Goal: Transaction & Acquisition: Purchase product/service

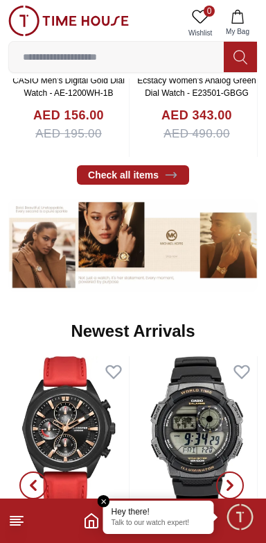
scroll to position [457, 0]
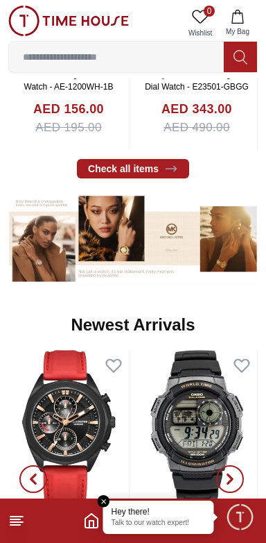
click at [105, 502] on em "Close tooltip" at bounding box center [104, 501] width 12 height 12
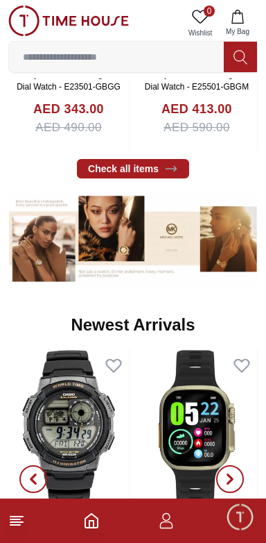
click at [20, 516] on line at bounding box center [16, 516] width 12 height 0
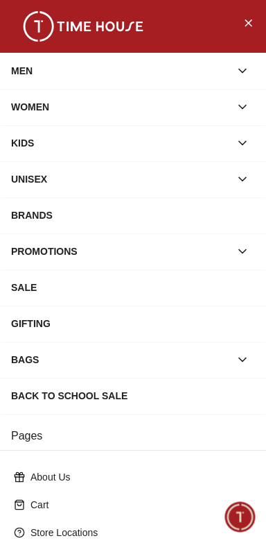
click at [247, 110] on icon "button" at bounding box center [243, 107] width 14 height 14
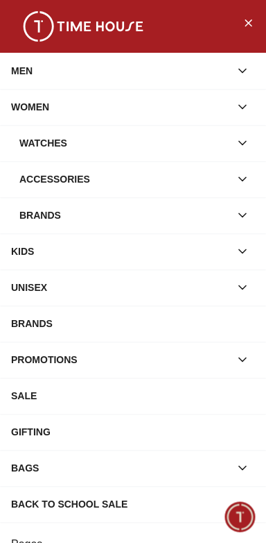
click at [228, 141] on div "Watches" at bounding box center [124, 142] width 211 height 25
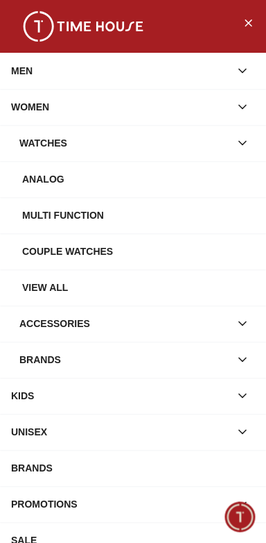
click at [217, 145] on div "Watches" at bounding box center [124, 142] width 211 height 25
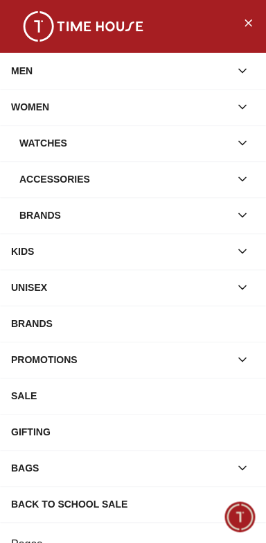
click at [223, 144] on div "Watches" at bounding box center [124, 142] width 211 height 25
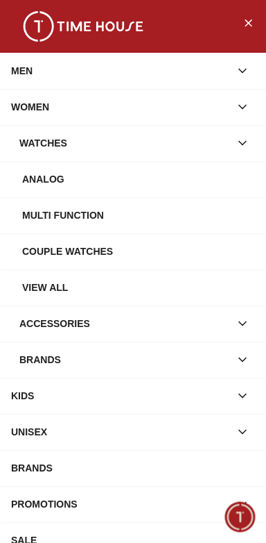
click at [234, 146] on button "button" at bounding box center [242, 142] width 25 height 25
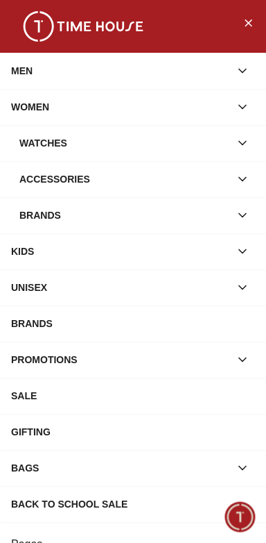
click at [239, 131] on button "button" at bounding box center [242, 142] width 25 height 25
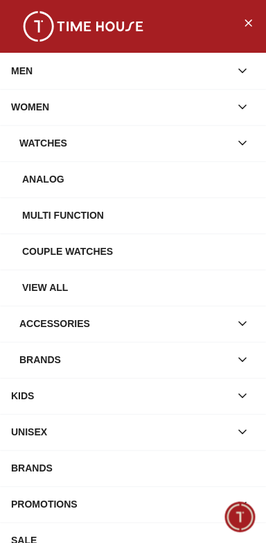
click at [225, 148] on div "Watches" at bounding box center [124, 142] width 211 height 25
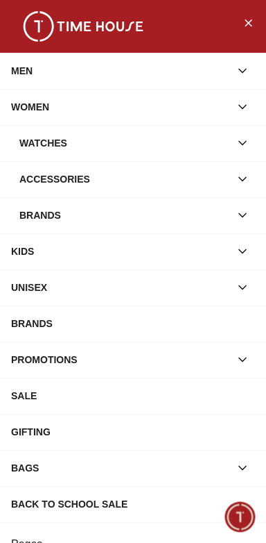
click at [223, 153] on div "Watches" at bounding box center [124, 142] width 211 height 25
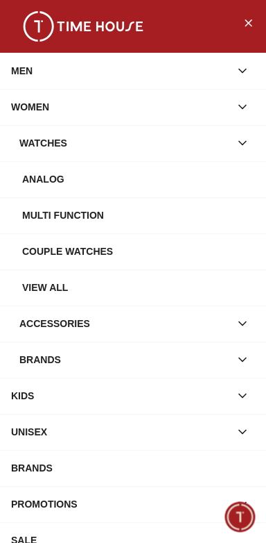
click at [49, 182] on div "Analog" at bounding box center [138, 178] width 233 height 25
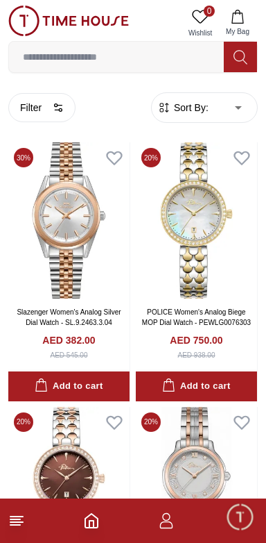
click at [17, 522] on line at bounding box center [16, 522] width 12 height 0
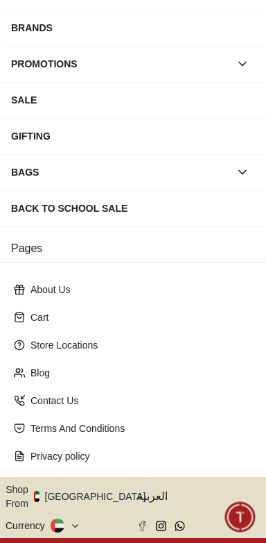
scroll to position [201, 0]
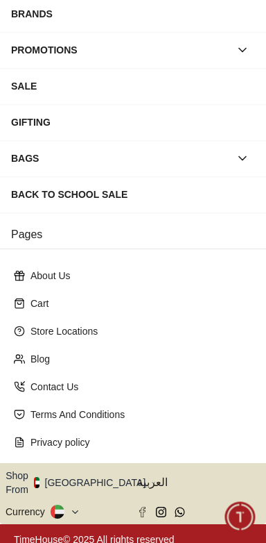
click at [90, 477] on button "Shop From [GEOGRAPHIC_DATA]" at bounding box center [81, 482] width 151 height 28
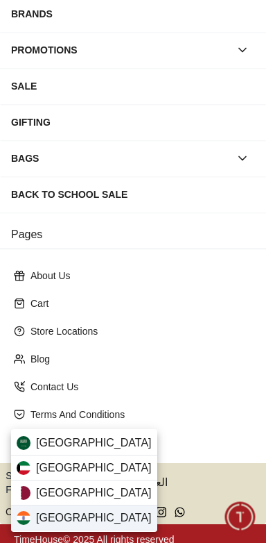
click at [103, 513] on div "[GEOGRAPHIC_DATA]" at bounding box center [84, 517] width 146 height 25
